Goal: Information Seeking & Learning: Find specific page/section

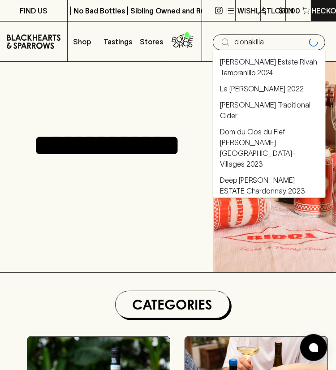
type input "clonakilla"
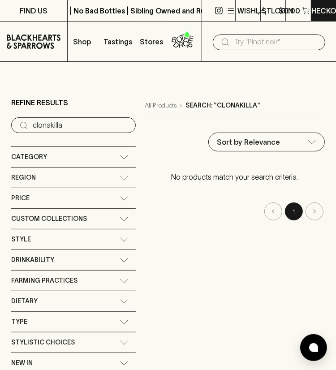
click at [268, 43] on input "text" at bounding box center [277, 42] width 84 height 14
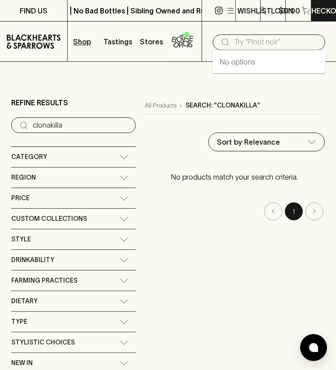
paste input "brokenwood"
type input "brokenwood"
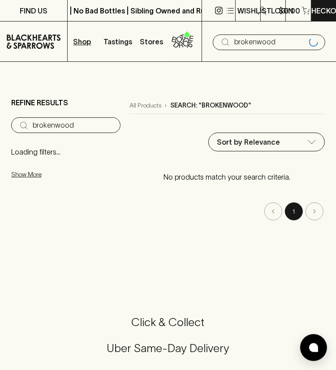
type input "brokenwood"
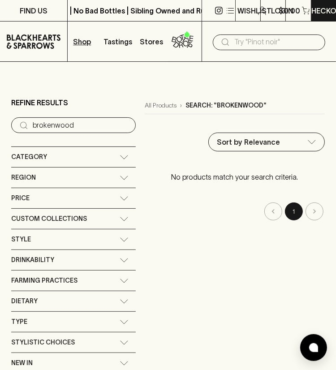
click at [236, 45] on input "text" at bounding box center [277, 42] width 84 height 14
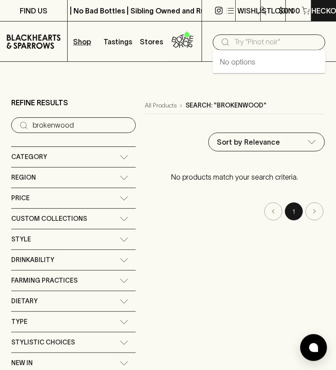
paste input "dalwood"
type input "dalwood"
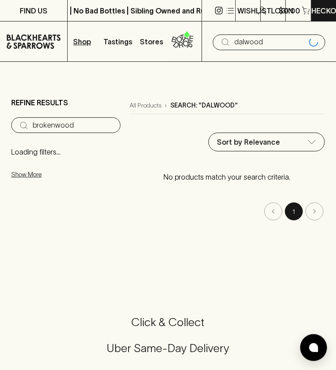
type input "dalwood"
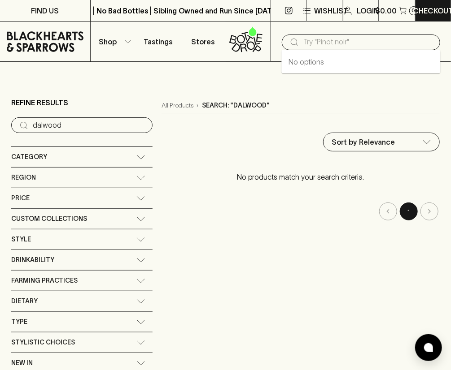
click at [308, 36] on input "text" at bounding box center [368, 42] width 130 height 14
paste input "draytons"
type input "draytons"
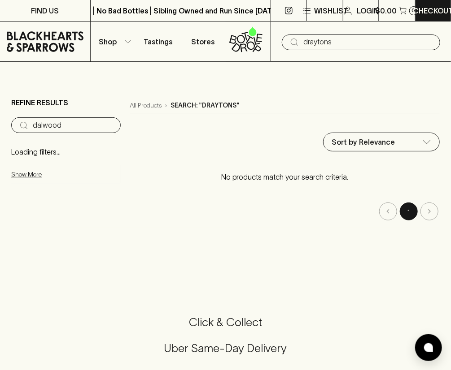
type input "draytons"
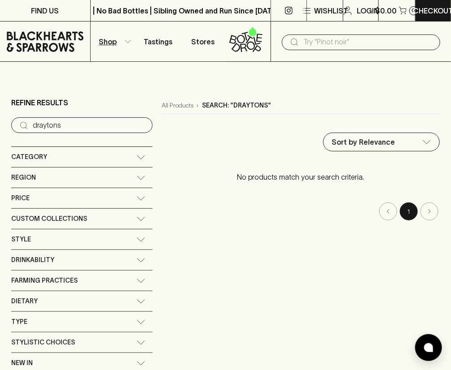
click at [315, 41] on input "text" at bounding box center [368, 42] width 130 height 14
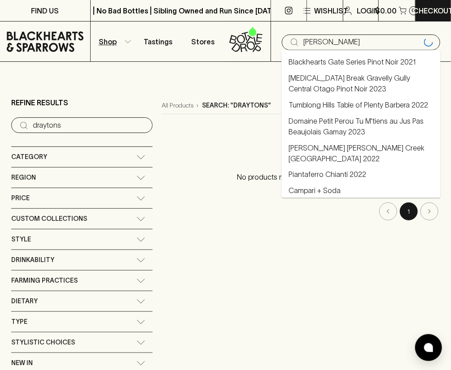
type input "[PERSON_NAME]"
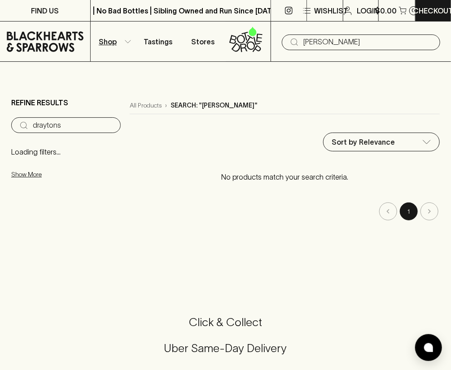
type input "[PERSON_NAME]"
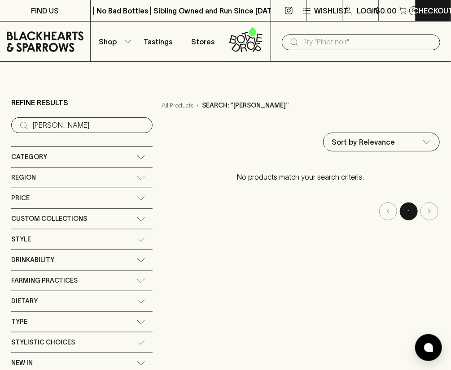
click at [322, 41] on input "text" at bounding box center [368, 42] width 130 height 14
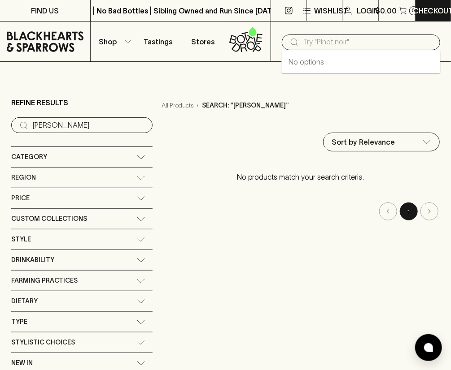
paste input "lakes folly"
type input "lakes folly"
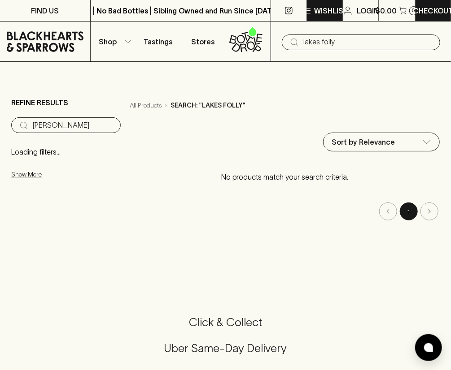
type input "lakes folly"
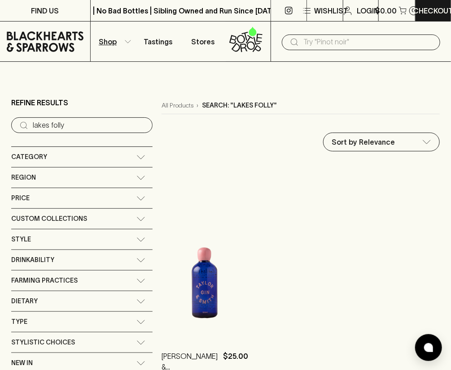
click at [305, 43] on input "text" at bounding box center [368, 42] width 130 height 14
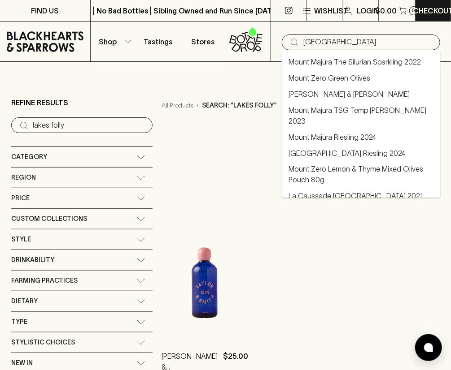
type input "[GEOGRAPHIC_DATA]"
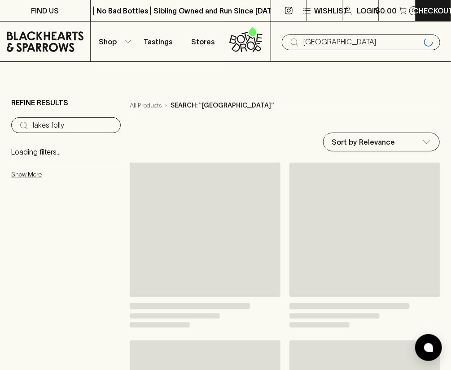
type input "[GEOGRAPHIC_DATA]"
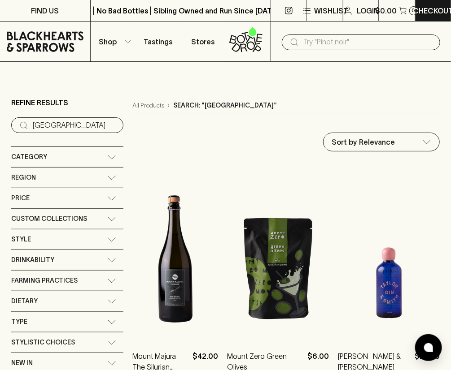
click at [315, 51] on div "​" at bounding box center [360, 42] width 180 height 40
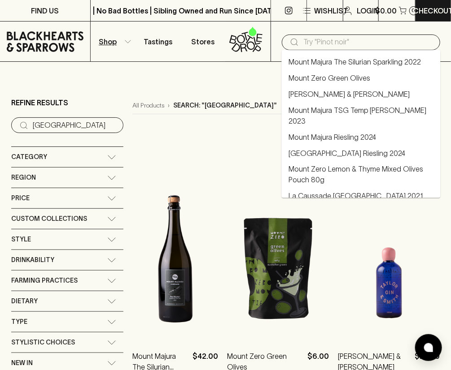
click at [323, 47] on input "text" at bounding box center [368, 42] width 130 height 14
paste input "tyrrells"
type input "tyrrells"
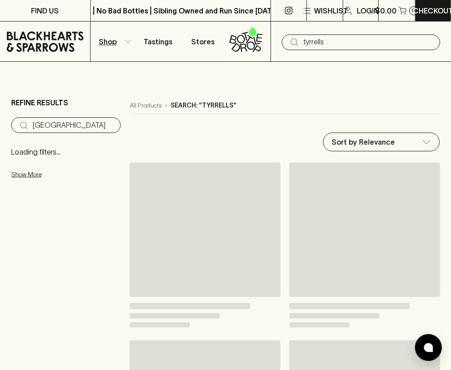
type input "tyrrells"
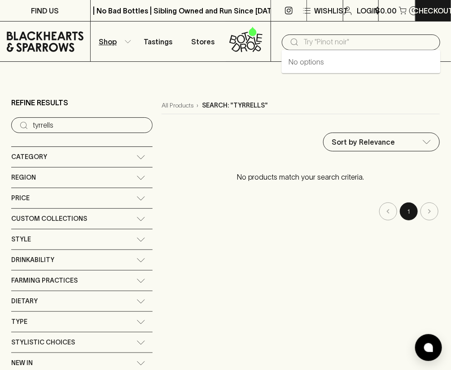
click at [306, 38] on input "text" at bounding box center [368, 42] width 130 height 14
paste input "[PERSON_NAME]"
type input "[PERSON_NAME]"
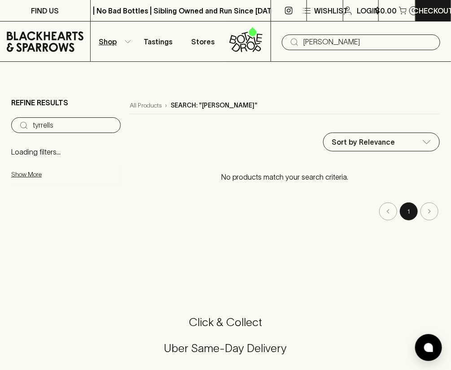
type input "[PERSON_NAME]"
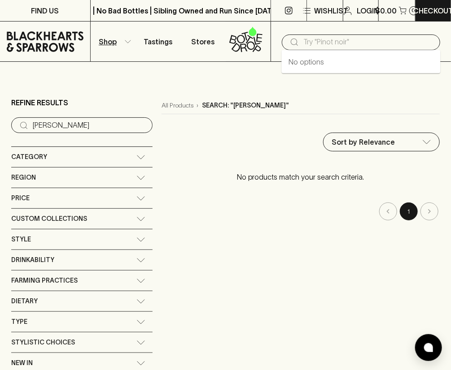
click at [303, 38] on input "text" at bounding box center [368, 42] width 130 height 14
paste input "[PERSON_NAME]"
type input "[PERSON_NAME]"
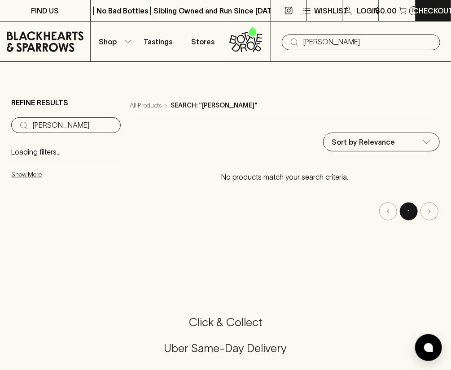
type input "[PERSON_NAME]"
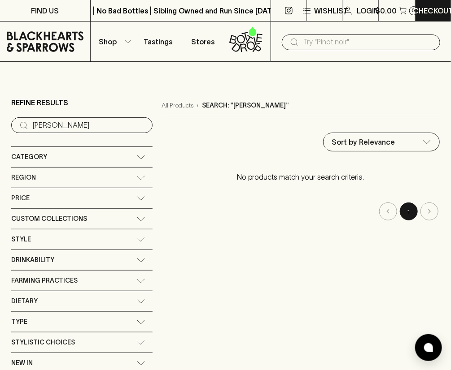
click at [312, 39] on input "text" at bounding box center [368, 42] width 130 height 14
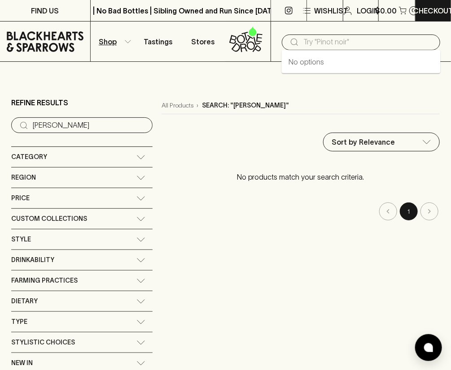
paste input "[PERSON_NAME]"
type input "[PERSON_NAME]"
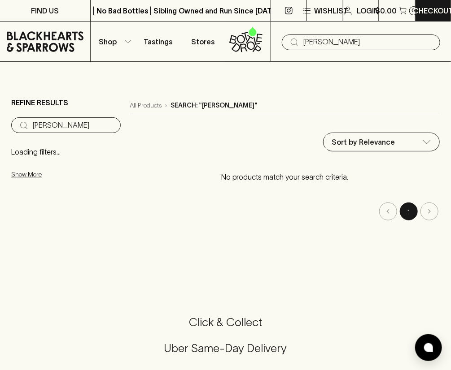
type input "[PERSON_NAME]"
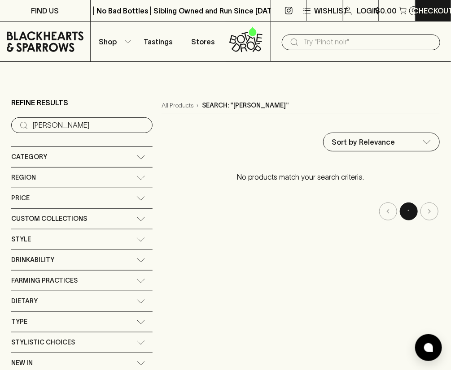
click at [307, 41] on input "text" at bounding box center [368, 42] width 130 height 14
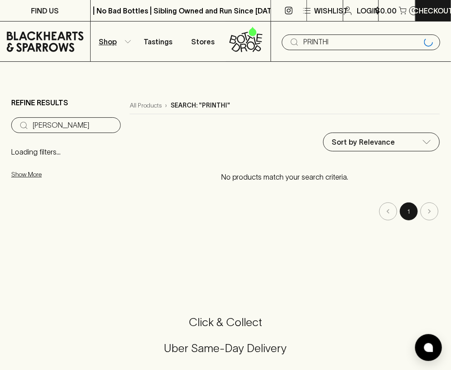
type input "PRINTHI"
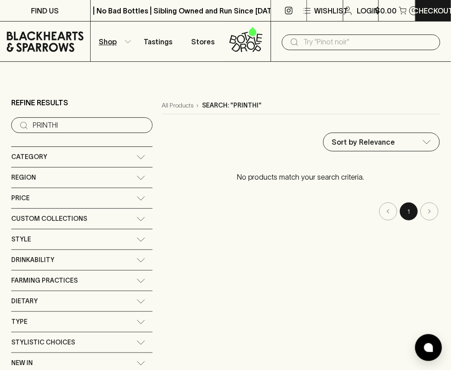
click at [324, 37] on input "text" at bounding box center [368, 42] width 130 height 14
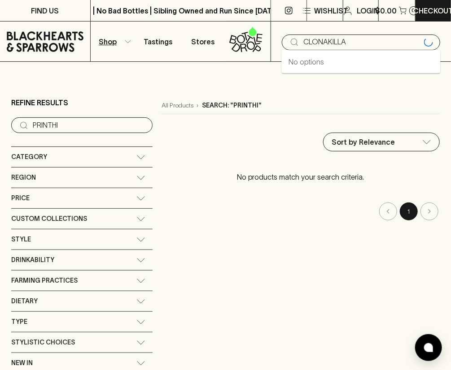
type input "CLONAKILLA"
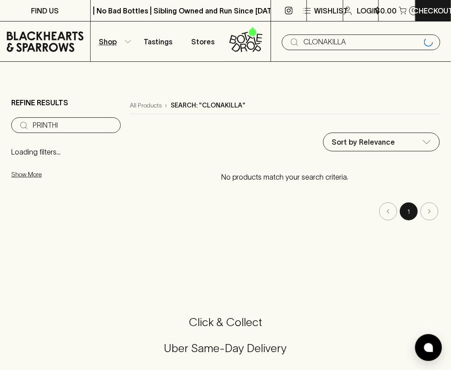
type input "CLONAKILLA"
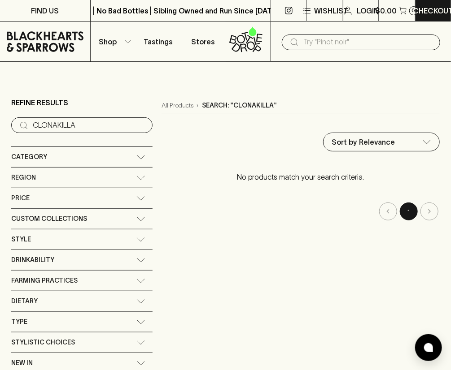
drag, startPoint x: 321, startPoint y: 29, endPoint x: 321, endPoint y: 40, distance: 11.2
click at [321, 40] on div "​" at bounding box center [360, 42] width 180 height 40
click at [321, 40] on input "text" at bounding box center [368, 42] width 130 height 14
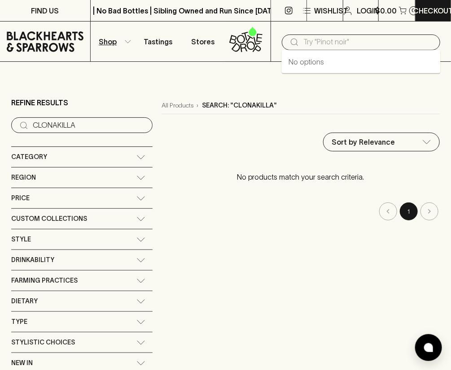
paste input "[PERSON_NAME]"
type input "[PERSON_NAME]"
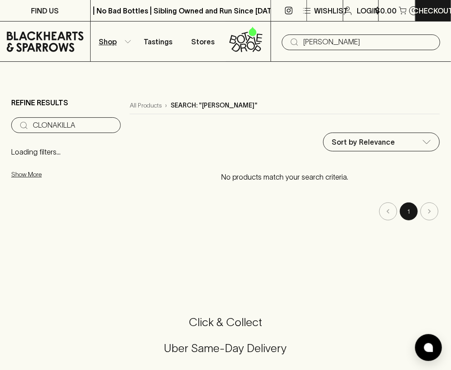
type input "[PERSON_NAME]"
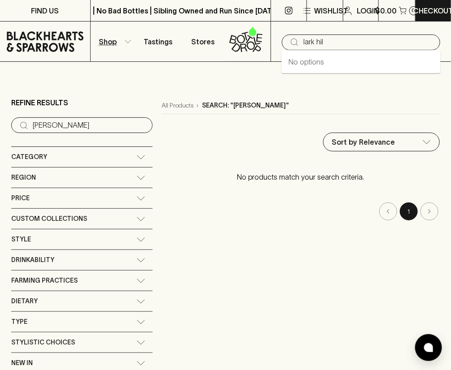
type input "lark hil"
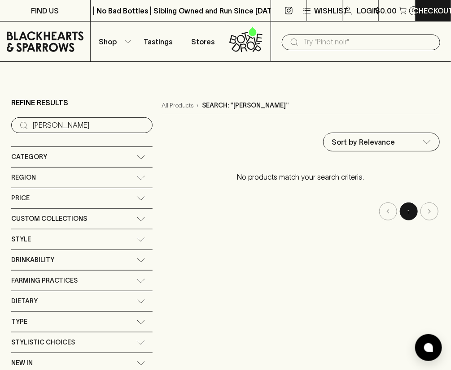
click at [314, 40] on input "text" at bounding box center [368, 42] width 130 height 14
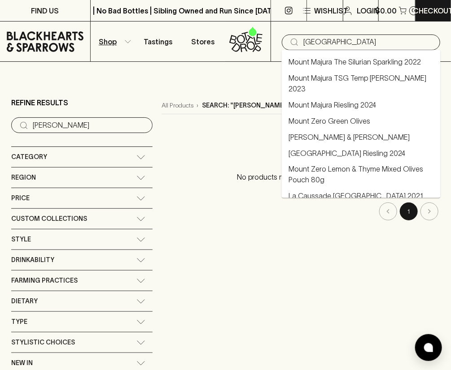
type input "[GEOGRAPHIC_DATA]"
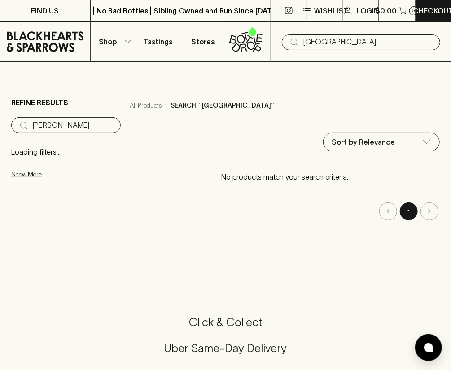
type input "[GEOGRAPHIC_DATA]"
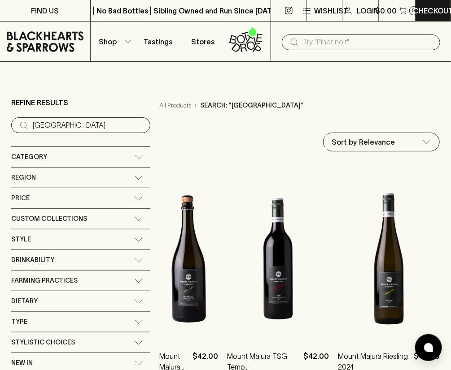
click at [336, 40] on input "text" at bounding box center [368, 42] width 130 height 14
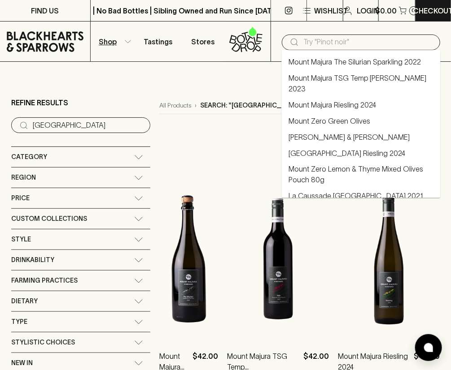
paste input "[PERSON_NAME]"
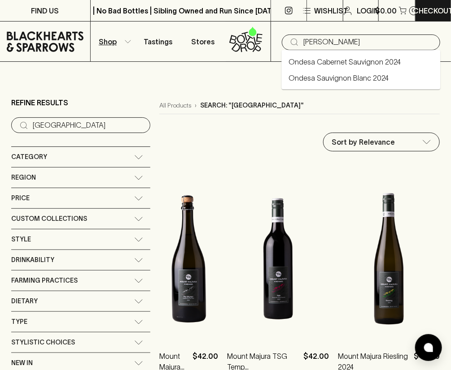
type input "[PERSON_NAME]"
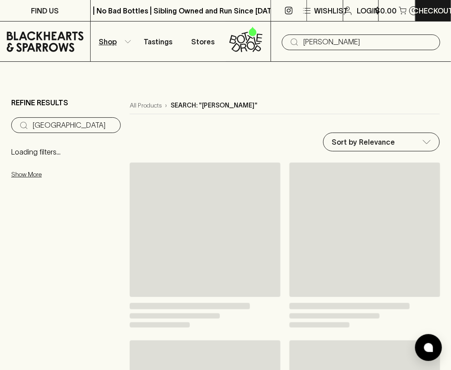
type input "[PERSON_NAME]"
